Goal: Task Accomplishment & Management: Complete application form

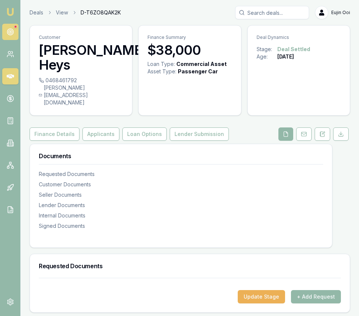
click at [8, 27] on link at bounding box center [10, 32] width 16 height 16
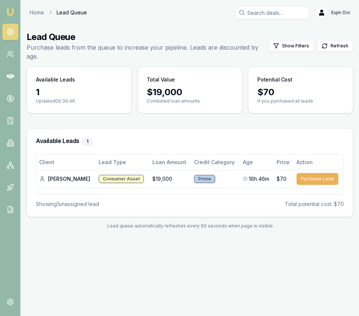
click at [12, 16] on img at bounding box center [10, 11] width 9 height 9
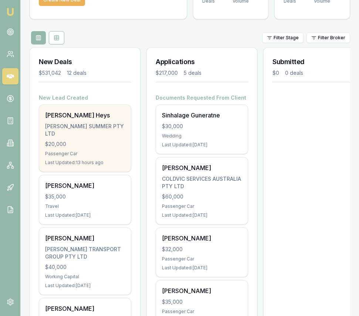
scroll to position [64, 0]
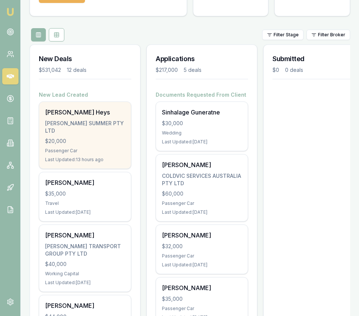
click at [100, 132] on div "[PERSON_NAME] SUMMER PTY LTD" at bounding box center [85, 127] width 80 height 15
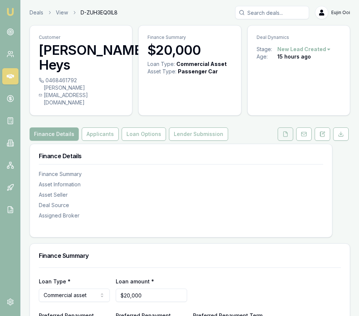
click at [285, 131] on icon at bounding box center [286, 134] width 6 height 6
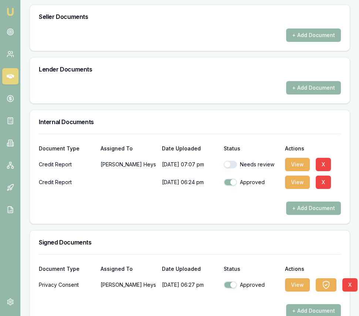
scroll to position [472, 0]
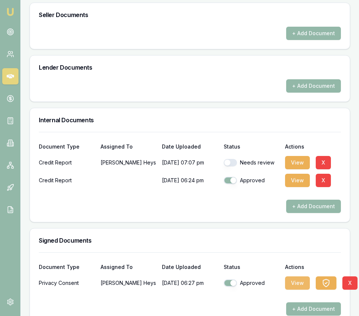
click at [296, 276] on button "View" at bounding box center [297, 282] width 25 height 13
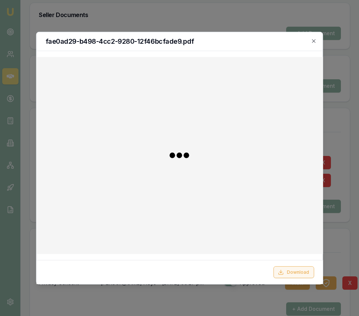
click at [301, 268] on button "Download" at bounding box center [294, 272] width 41 height 12
click at [317, 41] on icon "button" at bounding box center [314, 41] width 6 height 6
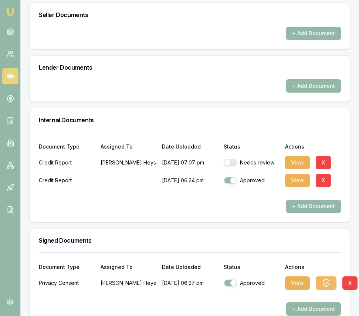
click at [325, 282] on icon "button" at bounding box center [326, 282] width 2 height 1
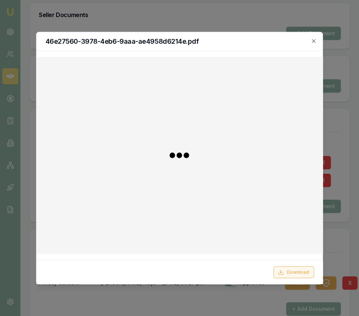
click at [289, 274] on button "Download" at bounding box center [294, 272] width 41 height 12
click at [314, 40] on icon "button" at bounding box center [314, 41] width 6 height 6
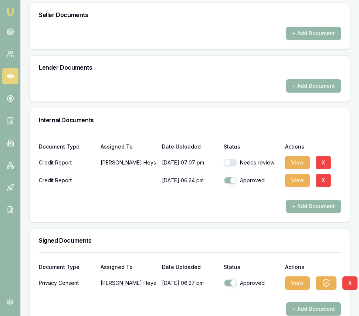
click at [231, 159] on button "button" at bounding box center [230, 162] width 13 height 7
checkbox input "true"
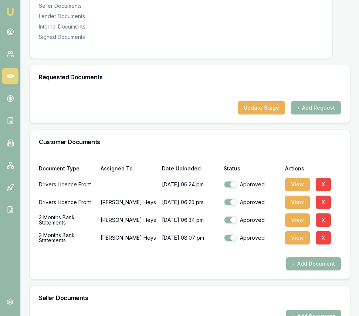
scroll to position [187, 0]
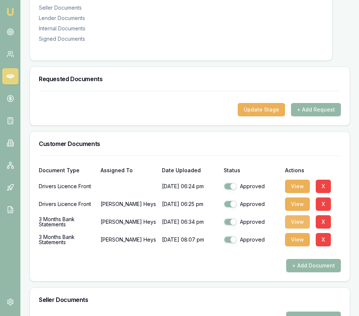
click at [299, 215] on button "View" at bounding box center [297, 221] width 25 height 13
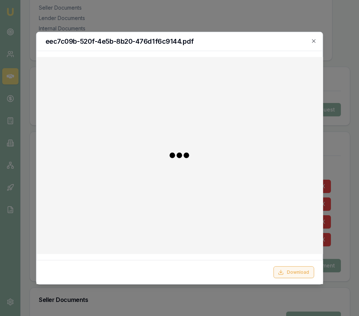
click at [300, 272] on button "Download" at bounding box center [294, 272] width 41 height 12
click at [351, 165] on div at bounding box center [179, 158] width 359 height 316
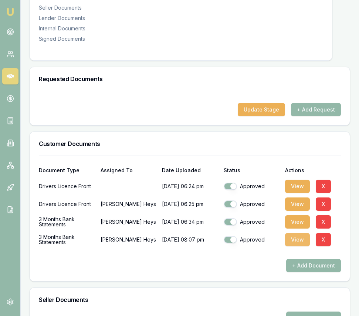
click at [298, 233] on button "View" at bounding box center [297, 239] width 25 height 13
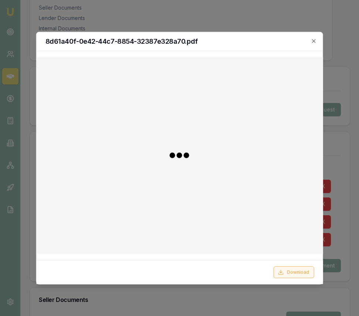
click at [304, 269] on button "Download" at bounding box center [294, 272] width 41 height 12
click at [355, 202] on div at bounding box center [179, 158] width 359 height 316
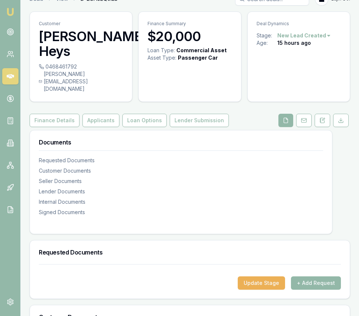
scroll to position [0, 0]
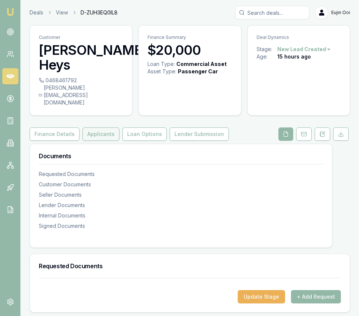
click at [99, 127] on button "Applicants" at bounding box center [101, 133] width 37 height 13
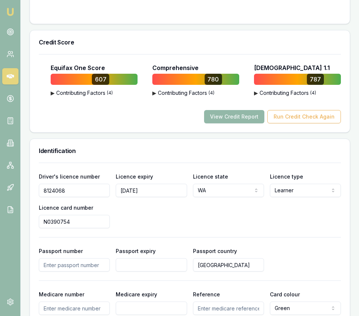
scroll to position [501, 0]
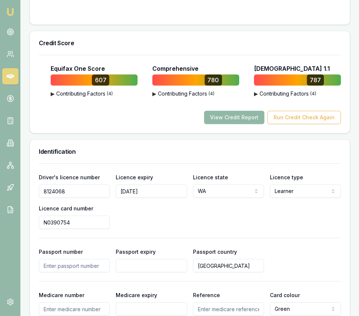
click at [247, 111] on button "View Credit Report" at bounding box center [234, 117] width 60 height 13
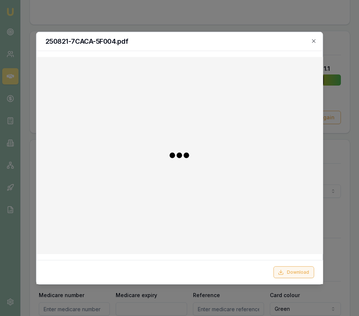
click at [293, 272] on button "Download" at bounding box center [294, 272] width 41 height 12
click at [312, 41] on icon "button" at bounding box center [314, 41] width 6 height 6
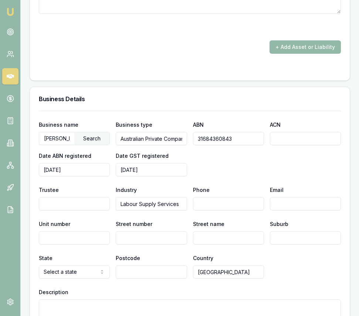
scroll to position [1281, 0]
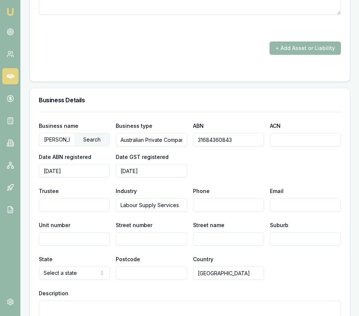
click at [226, 133] on input "31684360843" at bounding box center [228, 139] width 71 height 13
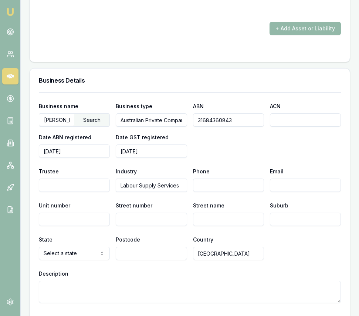
scroll to position [1309, 0]
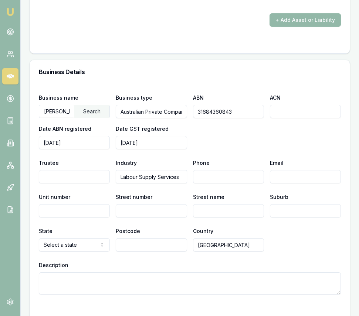
click at [154, 204] on input "Street number" at bounding box center [151, 210] width 71 height 13
click at [83, 204] on input "Unit number" at bounding box center [74, 210] width 71 height 13
type input "4"
click at [138, 204] on input "Street number" at bounding box center [151, 210] width 71 height 13
type input "947"
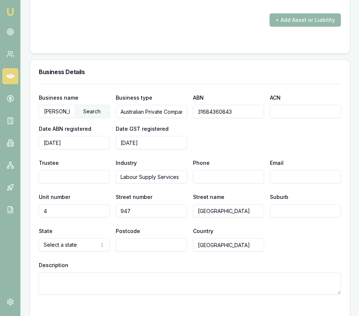
type input "[GEOGRAPHIC_DATA]"
type input "Wanneroo"
select select "WA"
click at [161, 238] on input "Postcode" at bounding box center [151, 244] width 71 height 13
type input "6065"
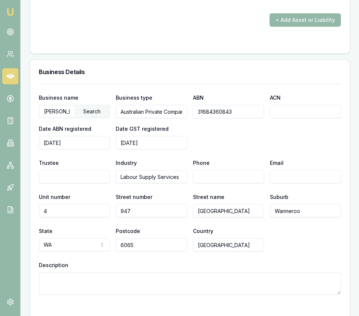
click at [246, 138] on div "Business name [PERSON_NAME] SUMMER PTY LTD Search Business type Australian Priv…" at bounding box center [190, 189] width 302 height 211
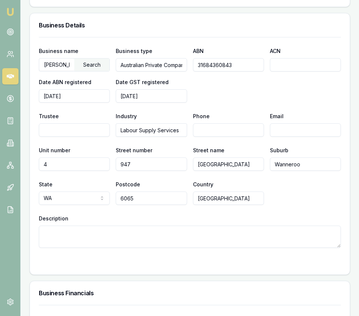
scroll to position [1438, 0]
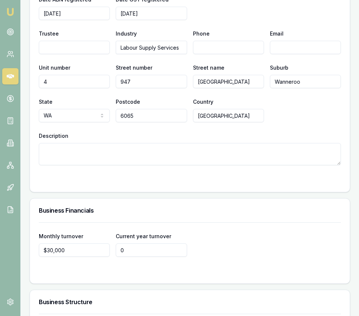
click at [134, 243] on input "0" at bounding box center [151, 249] width 71 height 13
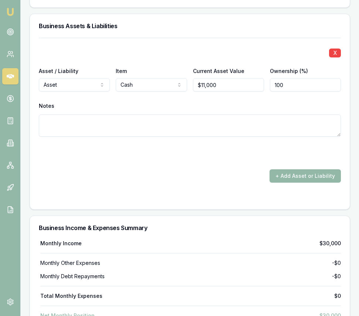
scroll to position [1862, 0]
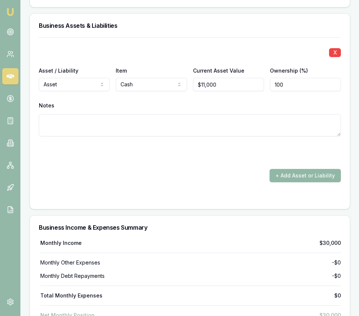
type input "$180,000"
click at [286, 169] on button "+ Add Asset or Liability" at bounding box center [305, 175] width 71 height 13
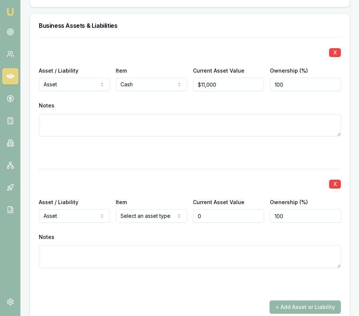
type input "$0"
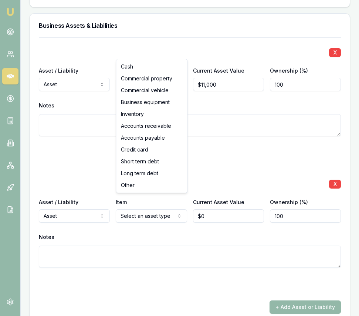
select select "BUSINESS_EQUIPMENT"
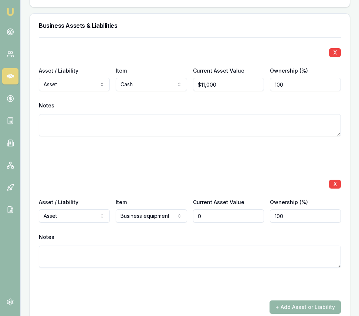
click at [214, 209] on input "0" at bounding box center [228, 215] width 71 height 13
type input "$10,000"
click at [205, 300] on div "+ Add Asset or Liability" at bounding box center [190, 306] width 302 height 13
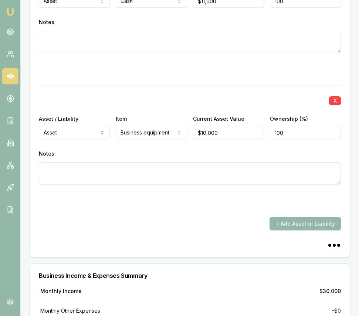
scroll to position [1952, 0]
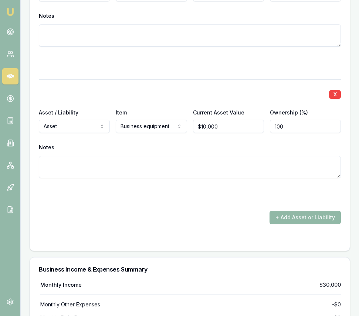
click at [294, 211] on button "+ Add Asset or Liability" at bounding box center [305, 217] width 71 height 13
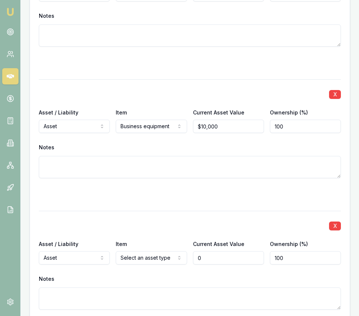
type input "$0"
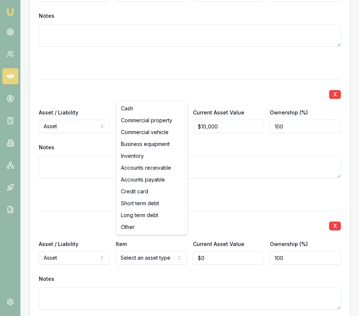
select select "ACCOUNTS_RECEIVABLE"
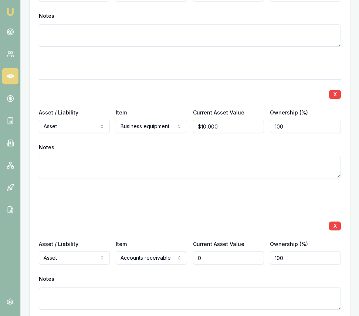
click at [209, 251] on input "0" at bounding box center [228, 257] width 71 height 13
click at [210, 251] on input "0" at bounding box center [228, 257] width 71 height 13
type input "$45,000"
click at [244, 239] on div "Current Asset Value $45,000" at bounding box center [228, 251] width 71 height 25
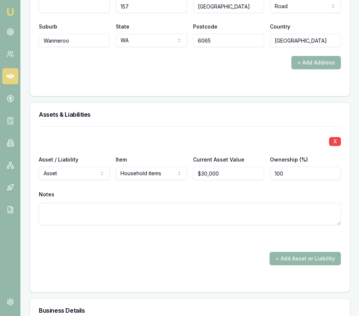
scroll to position [1073, 0]
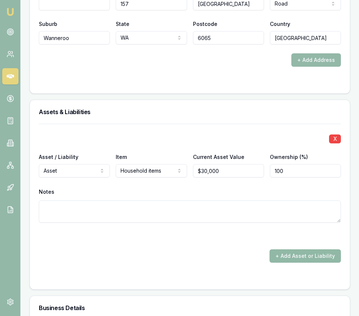
click at [289, 249] on button "+ Add Asset or Liability" at bounding box center [305, 255] width 71 height 13
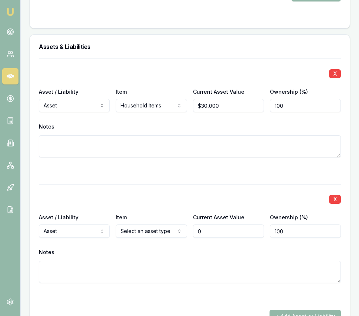
scroll to position [1159, 0]
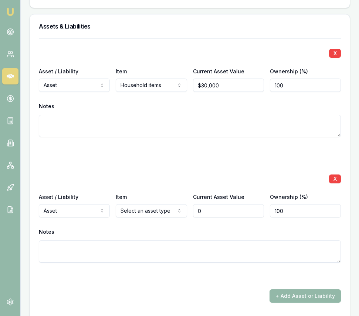
type input "$0"
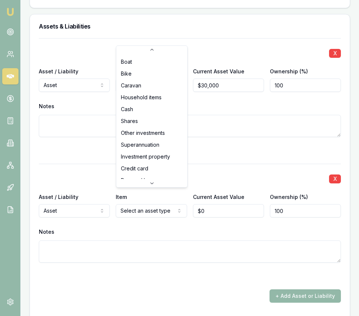
select select "SUPERANNUATION"
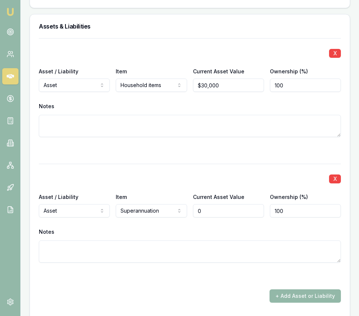
click at [211, 204] on input "0" at bounding box center [228, 210] width 71 height 13
type input "$10,000"
click at [244, 271] on div at bounding box center [190, 275] width 302 height 9
click at [282, 289] on button "+ Add Asset or Liability" at bounding box center [305, 295] width 71 height 13
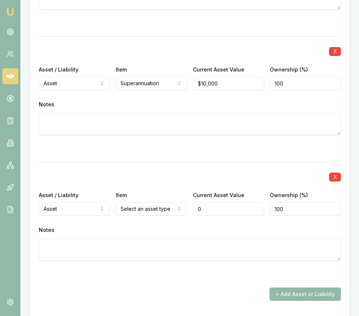
scroll to position [1288, 0]
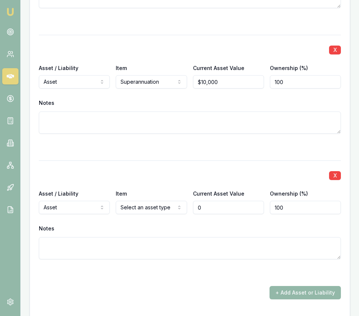
type input "$0"
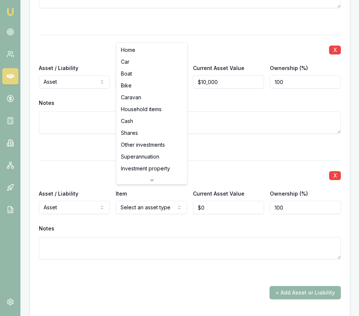
select select "BIKE"
drag, startPoint x: 147, startPoint y: 87, endPoint x: 150, endPoint y: 97, distance: 10.4
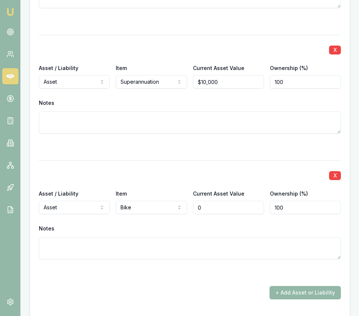
click at [205, 201] on input "0" at bounding box center [228, 207] width 71 height 13
type input "$15,000"
click at [153, 264] on div "X Asset / Liability Asset Asset Liability Item Household items Home Car Boat Bi…" at bounding box center [190, 104] width 302 height 390
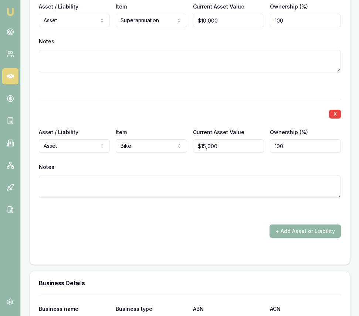
click at [311, 224] on button "+ Add Asset or Liability" at bounding box center [305, 230] width 71 height 13
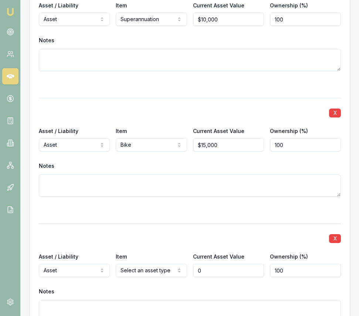
type input "$0"
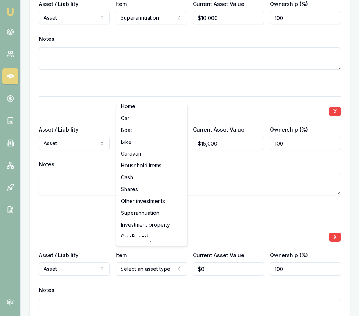
scroll to position [0, 0]
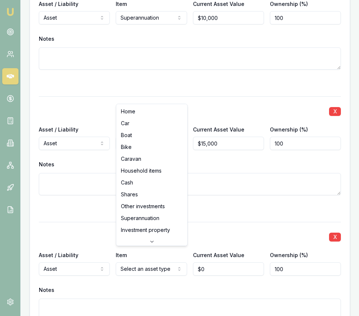
select select "SHARES"
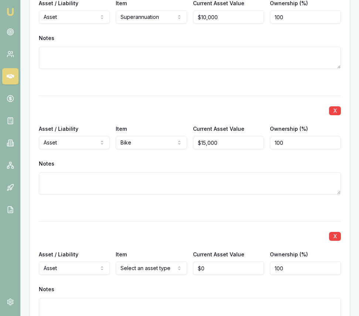
scroll to position [1729, 0]
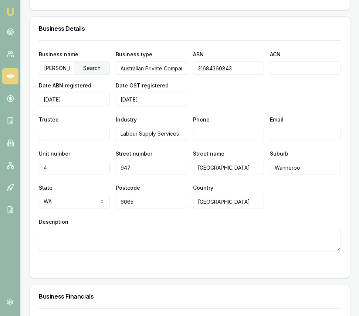
click at [208, 263] on div at bounding box center [190, 266] width 302 height 6
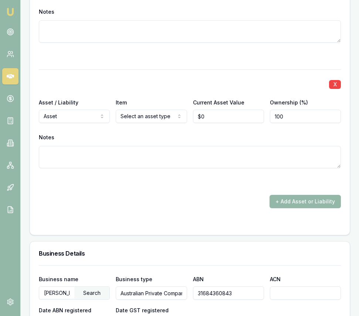
scroll to position [1504, 0]
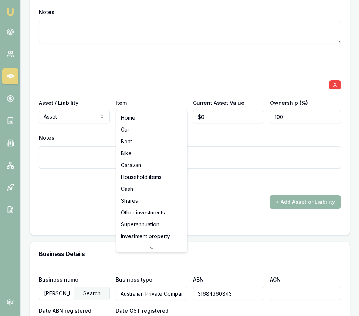
select select "SHARES"
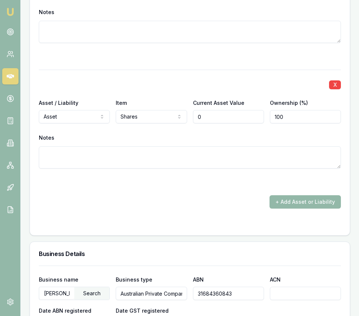
click at [207, 110] on input "0" at bounding box center [228, 116] width 71 height 13
type input "$150,000"
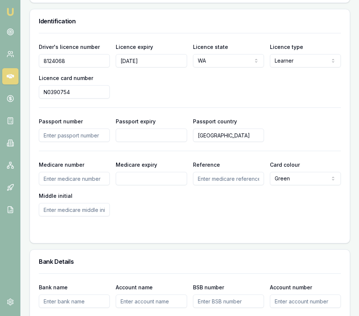
scroll to position [630, 0]
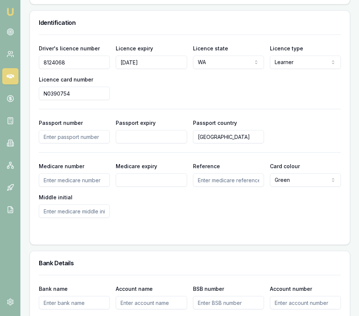
click at [78, 87] on input "N0390754" at bounding box center [74, 93] width 71 height 13
type input "L047001854"
click at [162, 229] on div at bounding box center [190, 232] width 302 height 6
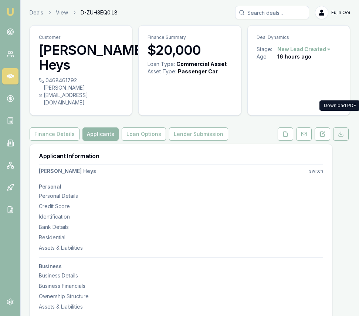
scroll to position [0, 0]
click at [345, 127] on button at bounding box center [341, 133] width 16 height 13
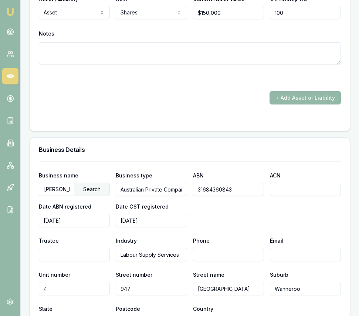
scroll to position [1608, 0]
